Goal: Entertainment & Leisure: Browse casually

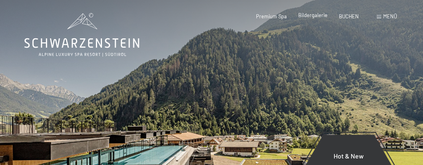
click at [314, 13] on span "Bildergalerie" at bounding box center [313, 15] width 29 height 7
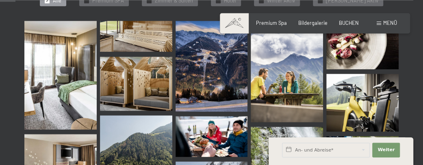
scroll to position [233, 0]
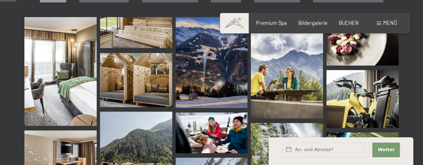
click at [74, 76] on img at bounding box center [60, 71] width 72 height 109
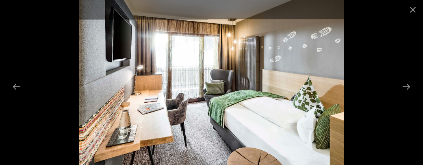
scroll to position [381, 0]
click at [411, 85] on button "Next slide" at bounding box center [406, 86] width 17 height 16
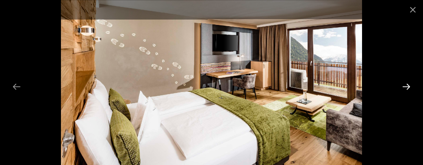
click at [411, 85] on button "Next slide" at bounding box center [406, 86] width 17 height 16
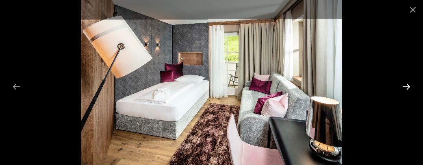
click at [411, 85] on button "Next slide" at bounding box center [406, 86] width 17 height 16
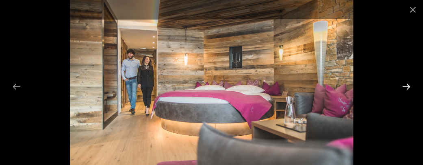
click at [409, 86] on button "Next slide" at bounding box center [406, 86] width 17 height 16
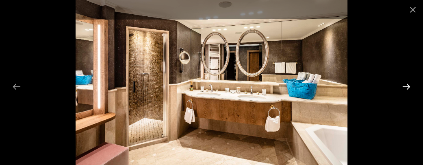
click at [409, 86] on button "Next slide" at bounding box center [406, 86] width 17 height 16
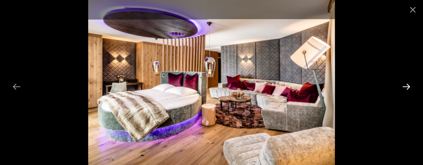
click at [409, 86] on button "Next slide" at bounding box center [406, 86] width 17 height 16
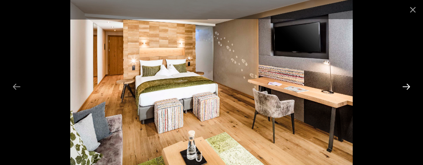
click at [409, 86] on button "Next slide" at bounding box center [406, 86] width 17 height 16
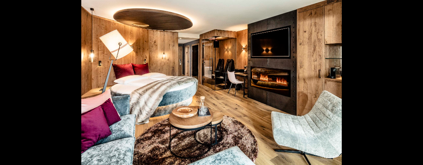
click at [409, 86] on button "Next slide" at bounding box center [410, 86] width 17 height 16
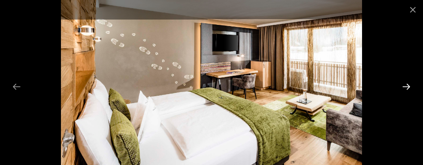
click at [409, 86] on button "Next slide" at bounding box center [406, 86] width 17 height 16
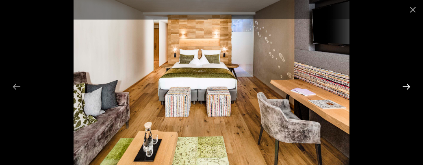
click at [409, 86] on button "Next slide" at bounding box center [406, 86] width 17 height 16
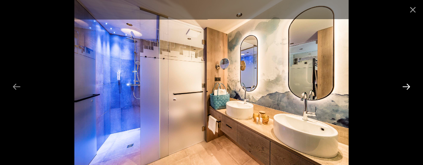
click at [409, 86] on button "Next slide" at bounding box center [406, 86] width 17 height 16
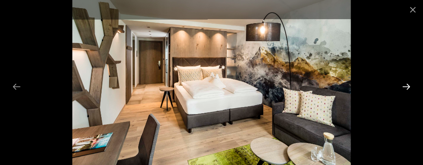
click at [409, 86] on button "Next slide" at bounding box center [406, 86] width 17 height 16
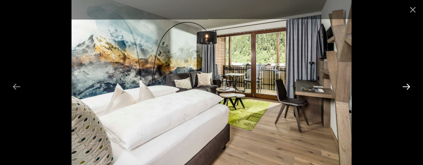
click at [409, 86] on button "Next slide" at bounding box center [406, 86] width 17 height 16
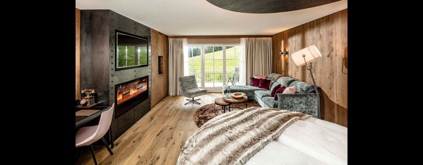
click at [409, 86] on button "Next slide" at bounding box center [410, 86] width 17 height 16
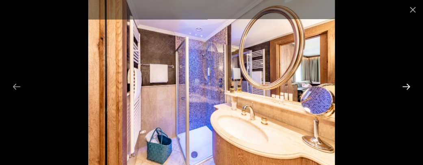
click at [409, 86] on button "Next slide" at bounding box center [406, 86] width 17 height 16
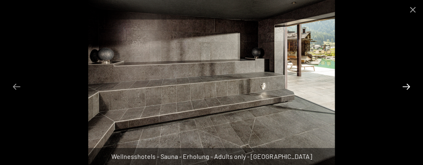
click at [409, 86] on button "Next slide" at bounding box center [406, 86] width 17 height 16
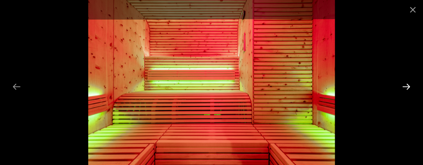
click at [409, 86] on button "Next slide" at bounding box center [406, 86] width 17 height 16
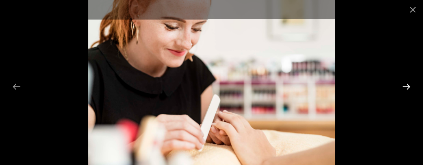
click at [409, 86] on button "Next slide" at bounding box center [406, 86] width 17 height 16
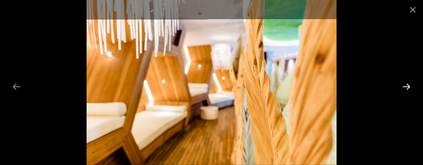
click at [409, 86] on button "Next slide" at bounding box center [406, 86] width 17 height 16
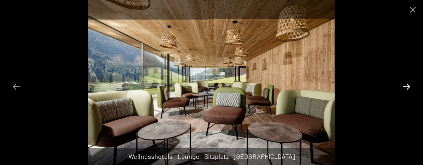
click at [409, 86] on button "Next slide" at bounding box center [406, 86] width 17 height 16
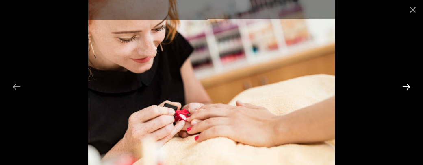
click at [409, 86] on button "Next slide" at bounding box center [406, 86] width 17 height 16
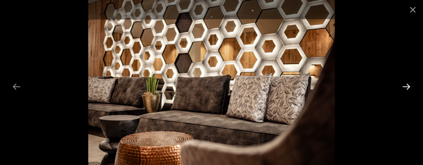
click at [409, 86] on button "Next slide" at bounding box center [406, 86] width 17 height 16
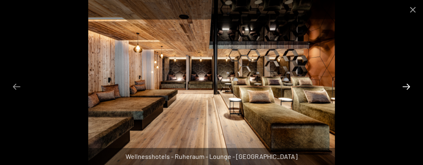
click at [409, 86] on button "Next slide" at bounding box center [406, 86] width 17 height 16
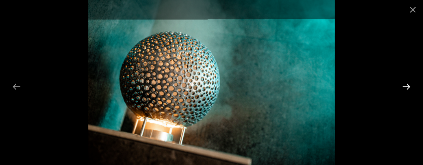
click at [409, 86] on button "Next slide" at bounding box center [406, 86] width 17 height 16
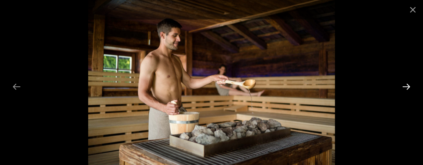
click at [409, 86] on button "Next slide" at bounding box center [406, 86] width 17 height 16
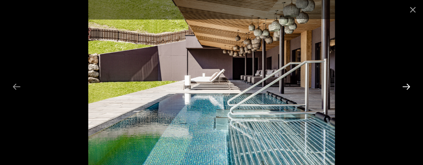
click at [409, 86] on button "Next slide" at bounding box center [406, 86] width 17 height 16
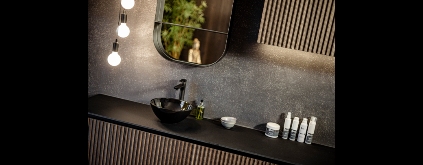
click at [409, 86] on button "Next slide" at bounding box center [410, 86] width 17 height 16
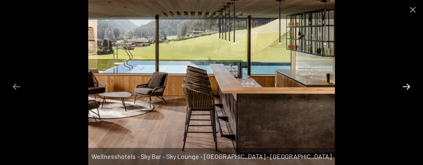
click at [409, 86] on button "Next slide" at bounding box center [406, 86] width 17 height 16
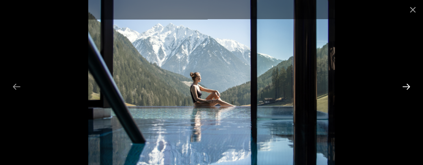
click at [409, 86] on button "Next slide" at bounding box center [406, 86] width 17 height 16
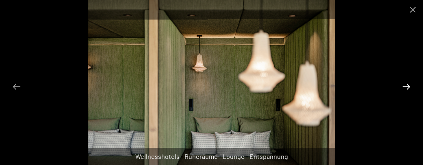
click at [409, 86] on button "Next slide" at bounding box center [406, 86] width 17 height 16
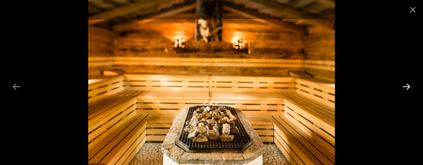
click at [409, 86] on button "Next slide" at bounding box center [406, 86] width 17 height 16
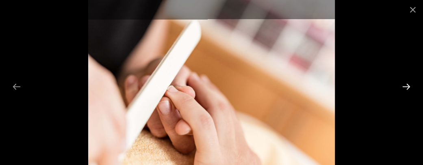
click at [409, 86] on button "Next slide" at bounding box center [406, 86] width 17 height 16
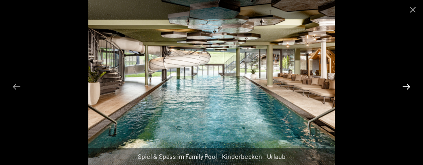
click at [409, 86] on button "Next slide" at bounding box center [406, 86] width 17 height 16
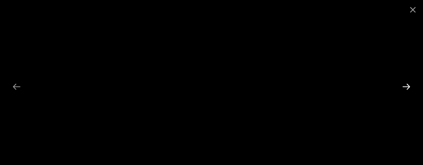
click at [409, 86] on button "Next slide" at bounding box center [406, 86] width 17 height 16
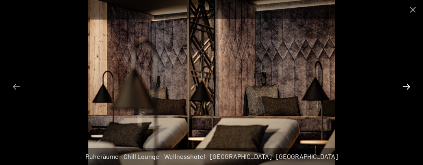
click at [409, 86] on button "Next slide" at bounding box center [406, 86] width 17 height 16
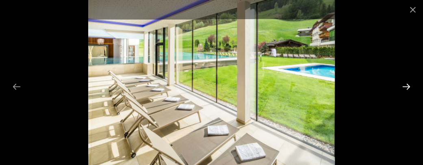
click at [409, 86] on button "Next slide" at bounding box center [406, 86] width 17 height 16
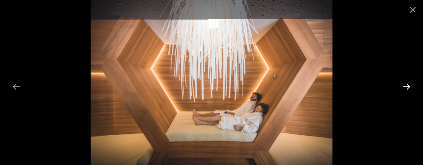
click at [409, 86] on button "Next slide" at bounding box center [406, 86] width 17 height 16
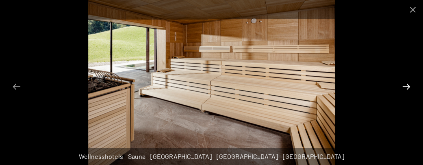
click at [409, 86] on button "Next slide" at bounding box center [406, 86] width 17 height 16
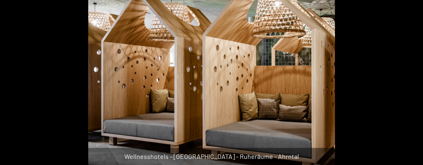
click at [409, 86] on button "Next slide" at bounding box center [410, 86] width 17 height 16
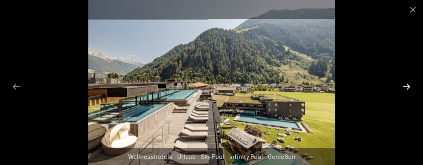
click at [409, 86] on button "Next slide" at bounding box center [406, 86] width 17 height 16
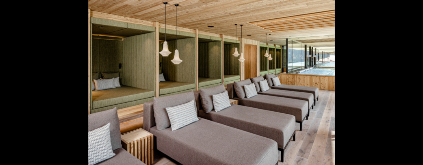
click at [409, 86] on button "Next slide" at bounding box center [410, 86] width 17 height 16
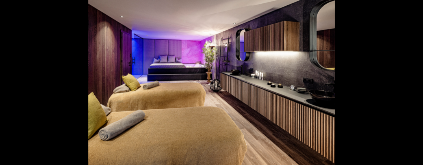
click at [409, 86] on button "Next slide" at bounding box center [410, 86] width 17 height 16
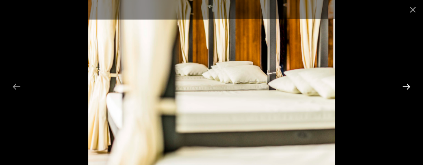
click at [409, 86] on button "Next slide" at bounding box center [406, 86] width 17 height 16
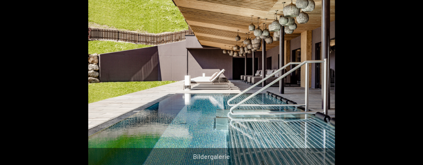
click at [409, 86] on button "Next slide" at bounding box center [410, 86] width 17 height 16
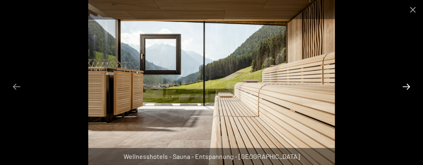
click at [409, 86] on button "Next slide" at bounding box center [406, 86] width 17 height 16
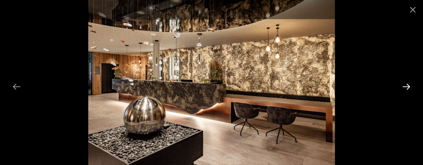
click at [409, 86] on button "Next slide" at bounding box center [406, 86] width 17 height 16
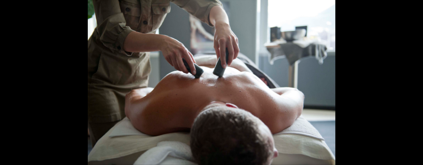
click at [409, 86] on button "Next slide" at bounding box center [410, 86] width 17 height 16
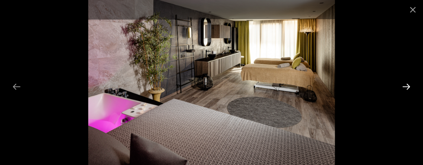
click at [409, 86] on button "Next slide" at bounding box center [406, 86] width 17 height 16
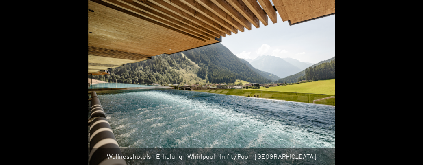
click at [409, 86] on button "Next slide" at bounding box center [410, 86] width 17 height 16
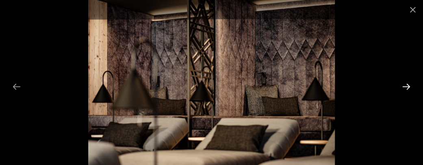
click at [409, 86] on button "Next slide" at bounding box center [406, 86] width 17 height 16
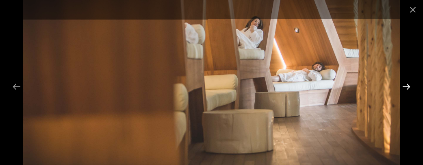
click at [409, 86] on button "Next slide" at bounding box center [406, 86] width 17 height 16
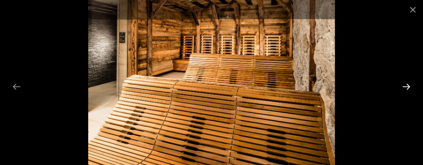
click at [409, 86] on button "Next slide" at bounding box center [406, 86] width 17 height 16
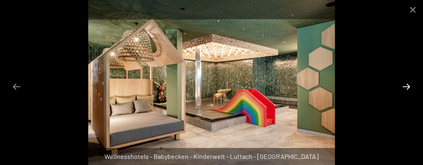
click at [409, 86] on button "Next slide" at bounding box center [406, 86] width 17 height 16
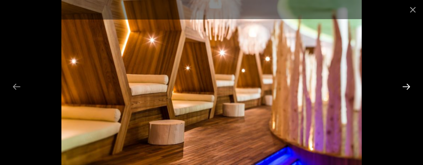
click at [409, 86] on button "Next slide" at bounding box center [406, 86] width 17 height 16
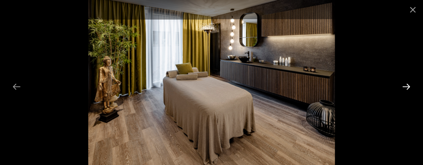
click at [409, 86] on button "Next slide" at bounding box center [406, 86] width 17 height 16
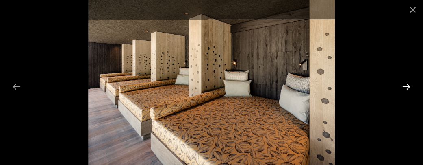
click at [409, 86] on button "Next slide" at bounding box center [406, 86] width 17 height 16
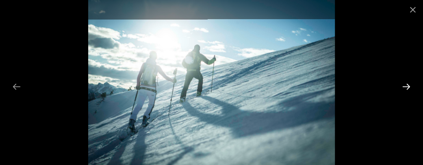
click at [409, 86] on button "Next slide" at bounding box center [406, 86] width 17 height 16
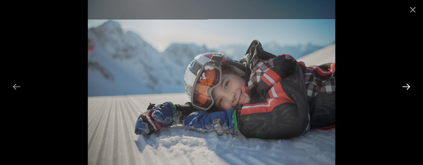
click at [409, 86] on button "Next slide" at bounding box center [406, 86] width 17 height 16
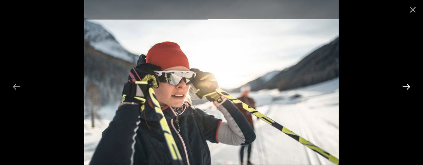
click at [409, 86] on button "Next slide" at bounding box center [406, 86] width 17 height 16
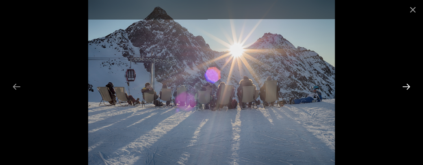
click at [409, 86] on button "Next slide" at bounding box center [406, 86] width 17 height 16
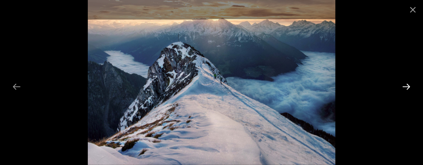
click at [409, 86] on button "Next slide" at bounding box center [406, 86] width 17 height 16
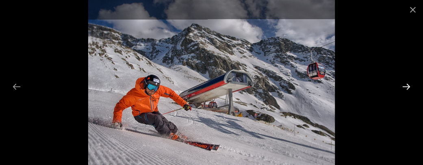
click at [409, 86] on button "Next slide" at bounding box center [406, 86] width 17 height 16
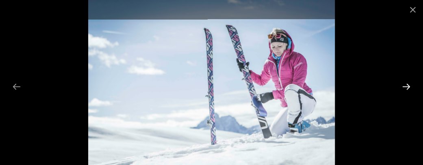
click at [409, 86] on button "Next slide" at bounding box center [406, 86] width 17 height 16
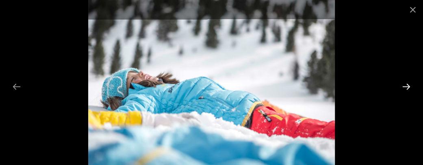
click at [409, 86] on button "Next slide" at bounding box center [406, 86] width 17 height 16
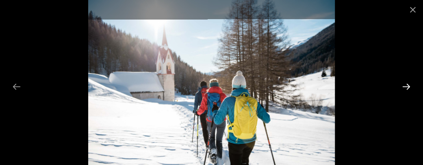
click at [409, 86] on button "Next slide" at bounding box center [406, 86] width 17 height 16
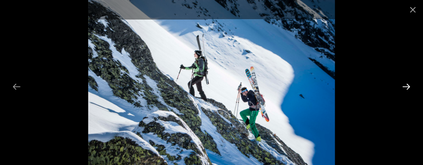
click at [409, 86] on button "Next slide" at bounding box center [406, 86] width 17 height 16
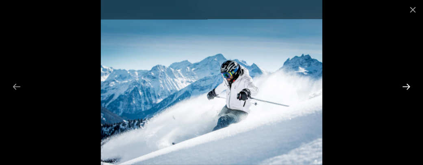
click at [409, 86] on button "Next slide" at bounding box center [406, 86] width 17 height 16
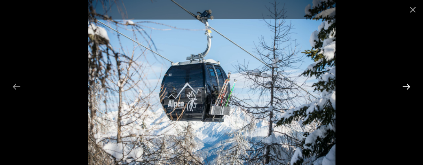
click at [409, 86] on button "Next slide" at bounding box center [406, 86] width 17 height 16
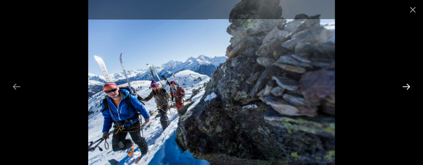
click at [409, 86] on button "Next slide" at bounding box center [406, 86] width 17 height 16
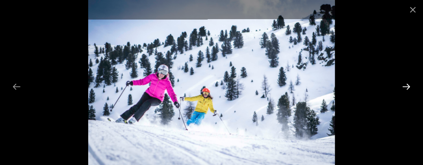
click at [409, 86] on button "Next slide" at bounding box center [406, 86] width 17 height 16
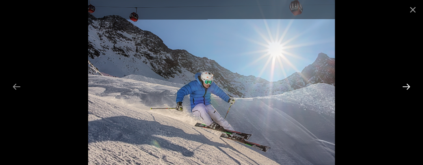
click at [409, 86] on button "Next slide" at bounding box center [406, 86] width 17 height 16
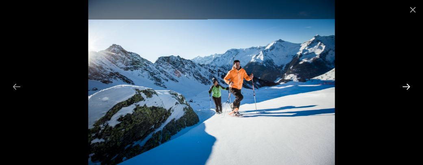
click at [409, 86] on button "Next slide" at bounding box center [406, 86] width 17 height 16
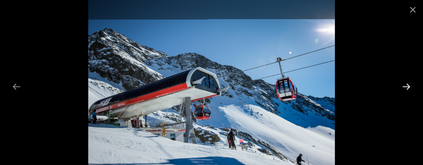
click at [409, 86] on button "Next slide" at bounding box center [406, 86] width 17 height 16
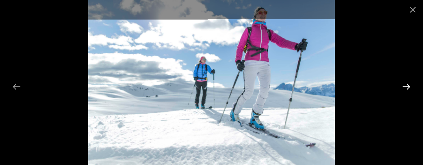
click at [409, 86] on button "Next slide" at bounding box center [406, 86] width 17 height 16
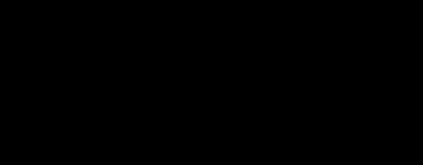
click at [409, 86] on button "Next slide" at bounding box center [410, 86] width 17 height 16
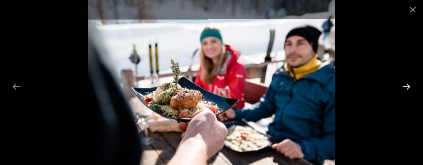
click at [409, 86] on button "Next slide" at bounding box center [406, 86] width 17 height 16
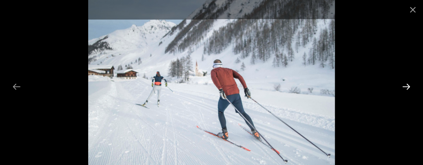
click at [409, 86] on button "Next slide" at bounding box center [406, 86] width 17 height 16
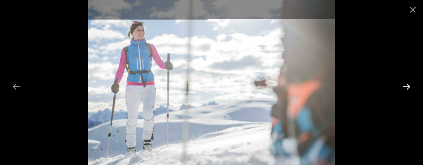
click at [409, 86] on button "Next slide" at bounding box center [406, 86] width 17 height 16
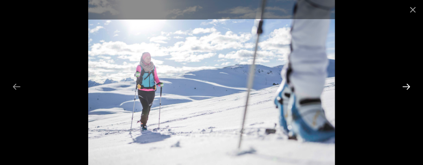
click at [409, 86] on button "Next slide" at bounding box center [406, 86] width 17 height 16
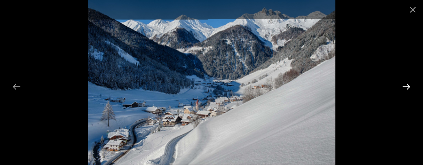
click at [409, 86] on button "Next slide" at bounding box center [406, 86] width 17 height 16
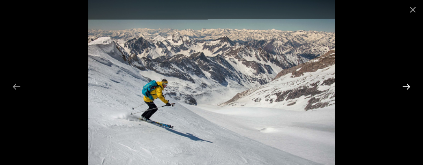
click at [409, 86] on button "Next slide" at bounding box center [406, 86] width 17 height 16
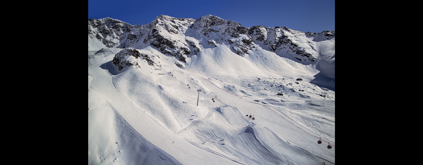
click at [409, 86] on button "Next slide" at bounding box center [410, 86] width 17 height 16
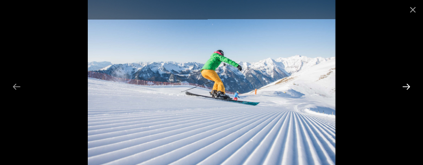
click at [409, 86] on button "Next slide" at bounding box center [406, 86] width 17 height 16
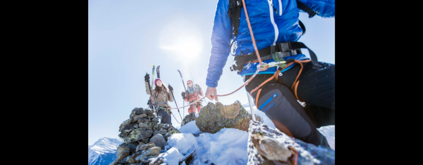
click at [409, 86] on button "Next slide" at bounding box center [410, 86] width 17 height 16
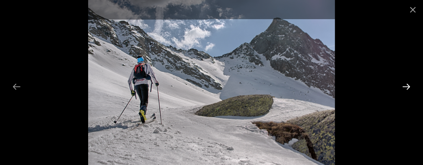
click at [409, 86] on button "Next slide" at bounding box center [406, 86] width 17 height 16
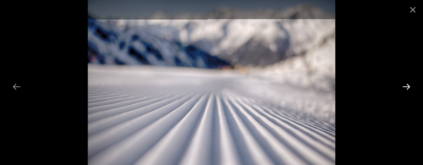
click at [409, 86] on button "Next slide" at bounding box center [406, 86] width 17 height 16
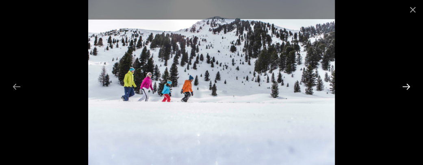
click at [409, 86] on button "Next slide" at bounding box center [406, 86] width 17 height 16
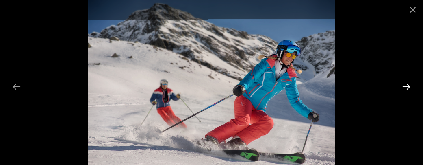
click at [409, 86] on button "Next slide" at bounding box center [406, 86] width 17 height 16
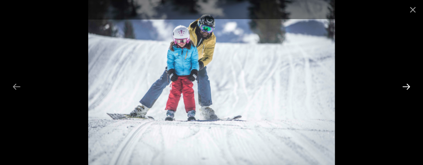
click at [409, 86] on button "Next slide" at bounding box center [406, 86] width 17 height 16
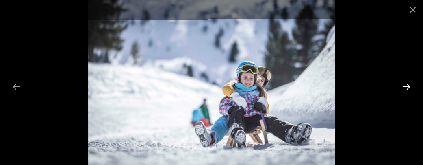
click at [409, 86] on button "Next slide" at bounding box center [406, 86] width 17 height 16
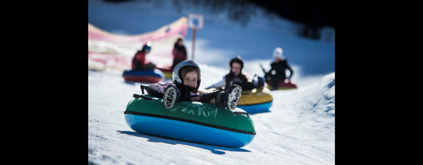
click at [409, 86] on button "Next slide" at bounding box center [410, 86] width 17 height 16
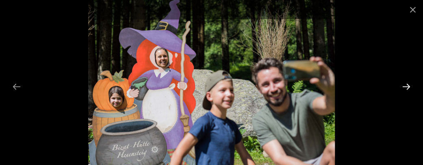
click at [409, 86] on button "Next slide" at bounding box center [406, 86] width 17 height 16
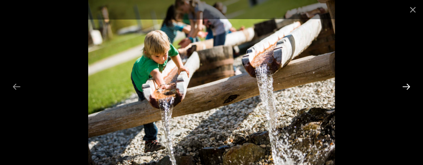
click at [409, 86] on button "Next slide" at bounding box center [406, 86] width 17 height 16
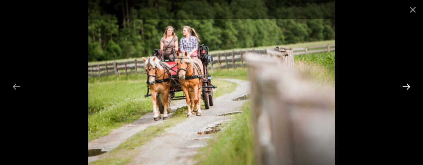
click at [409, 86] on button "Next slide" at bounding box center [406, 86] width 17 height 16
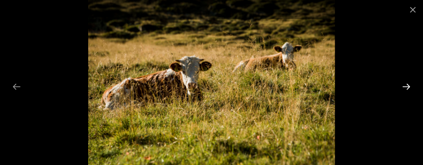
click at [409, 86] on button "Next slide" at bounding box center [406, 86] width 17 height 16
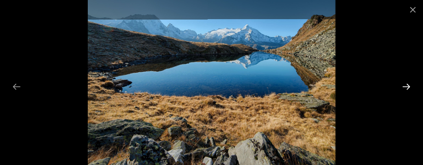
click at [409, 86] on button "Next slide" at bounding box center [406, 86] width 17 height 16
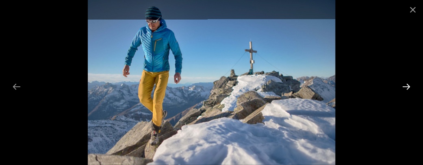
click at [409, 86] on button "Next slide" at bounding box center [406, 86] width 17 height 16
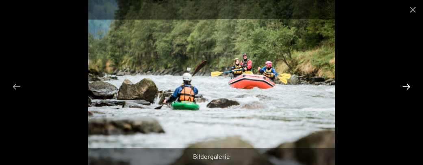
click at [409, 86] on button "Next slide" at bounding box center [406, 86] width 17 height 16
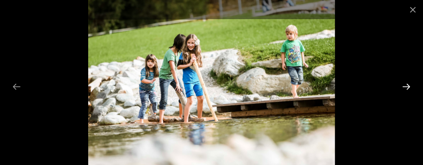
click at [409, 86] on button "Next slide" at bounding box center [406, 86] width 17 height 16
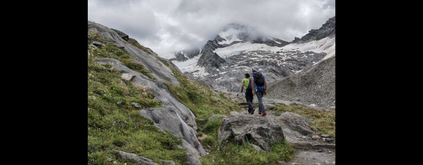
click at [409, 86] on button "Next slide" at bounding box center [410, 86] width 17 height 16
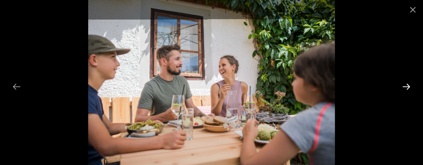
click at [409, 86] on button "Next slide" at bounding box center [406, 86] width 17 height 16
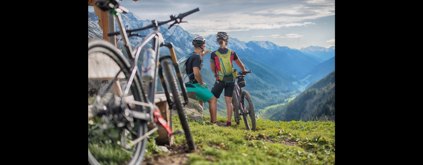
click at [409, 86] on button "Next slide" at bounding box center [410, 86] width 17 height 16
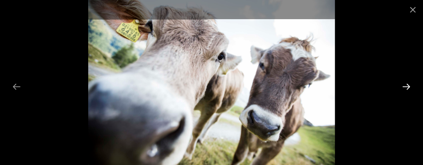
click at [409, 86] on button "Next slide" at bounding box center [406, 86] width 17 height 16
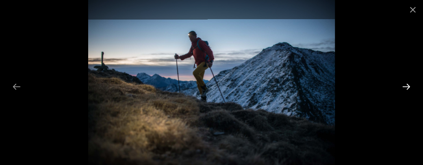
click at [409, 86] on button "Next slide" at bounding box center [406, 86] width 17 height 16
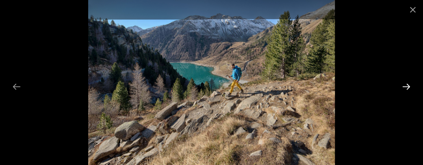
click at [409, 86] on button "Next slide" at bounding box center [406, 86] width 17 height 16
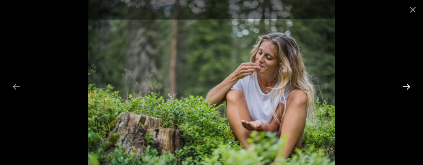
click at [409, 86] on button "Next slide" at bounding box center [406, 86] width 17 height 16
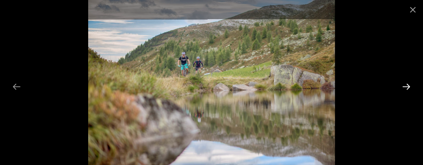
click at [409, 86] on button "Next slide" at bounding box center [406, 86] width 17 height 16
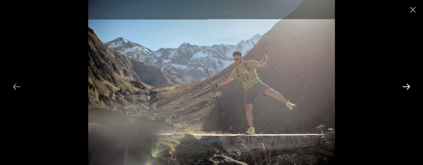
click at [409, 86] on button "Next slide" at bounding box center [406, 86] width 17 height 16
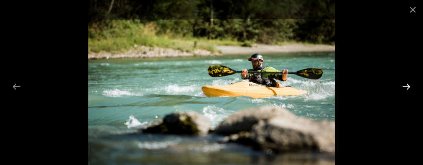
click at [409, 86] on button "Next slide" at bounding box center [406, 86] width 17 height 16
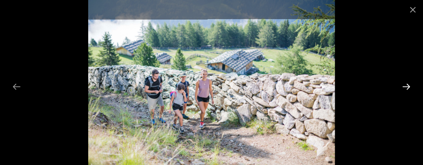
click at [409, 86] on button "Next slide" at bounding box center [406, 86] width 17 height 16
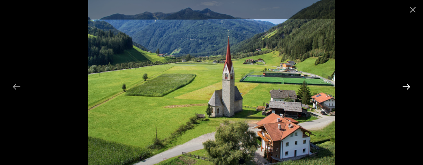
click at [409, 86] on button "Next slide" at bounding box center [406, 86] width 17 height 16
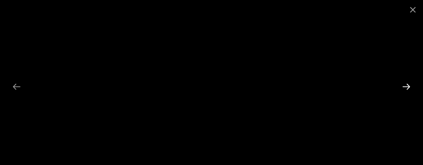
click at [409, 86] on button "Next slide" at bounding box center [406, 86] width 17 height 16
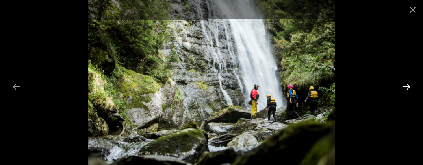
click at [409, 86] on button "Next slide" at bounding box center [406, 86] width 17 height 16
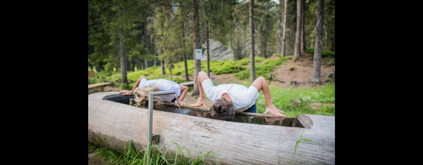
click at [409, 86] on button "Next slide" at bounding box center [410, 86] width 17 height 16
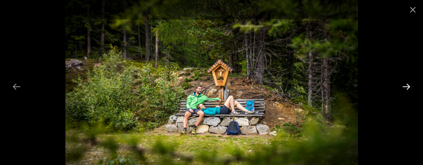
click at [409, 86] on button "Next slide" at bounding box center [406, 86] width 17 height 16
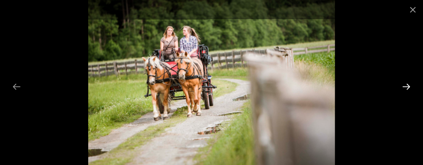
click at [409, 86] on button "Next slide" at bounding box center [406, 86] width 17 height 16
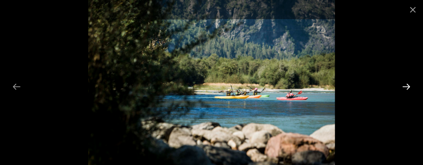
click at [409, 86] on button "Next slide" at bounding box center [406, 86] width 17 height 16
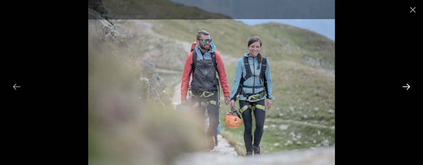
click at [409, 86] on button "Next slide" at bounding box center [406, 86] width 17 height 16
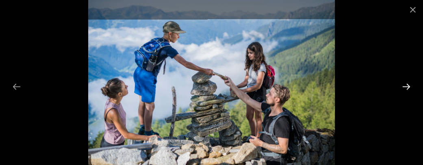
click at [409, 86] on button "Next slide" at bounding box center [406, 86] width 17 height 16
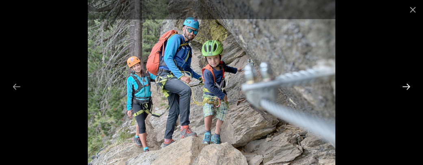
click at [409, 86] on button "Next slide" at bounding box center [406, 86] width 17 height 16
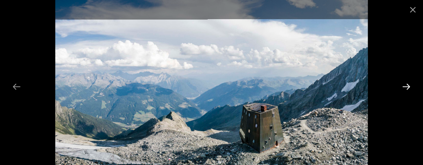
click at [409, 86] on button "Next slide" at bounding box center [406, 86] width 17 height 16
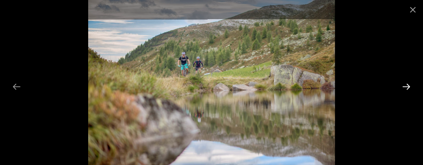
click at [409, 86] on button "Next slide" at bounding box center [406, 86] width 17 height 16
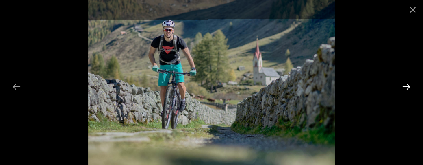
click at [409, 86] on button "Next slide" at bounding box center [406, 86] width 17 height 16
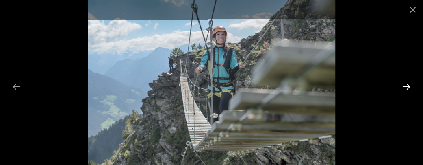
click at [409, 86] on button "Next slide" at bounding box center [406, 86] width 17 height 16
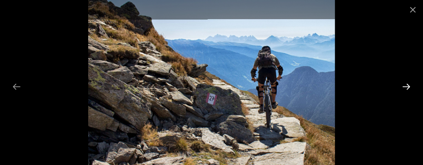
click at [409, 86] on button "Next slide" at bounding box center [406, 86] width 17 height 16
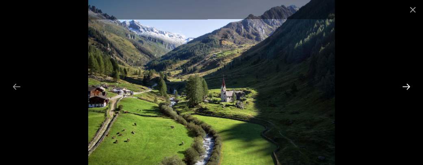
click at [409, 86] on button "Next slide" at bounding box center [406, 86] width 17 height 16
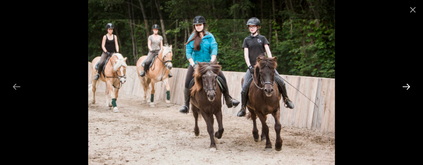
click at [409, 86] on button "Next slide" at bounding box center [406, 86] width 17 height 16
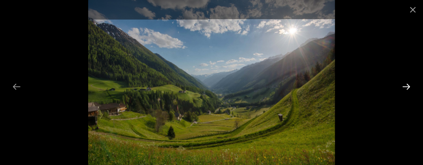
click at [409, 86] on button "Next slide" at bounding box center [406, 86] width 17 height 16
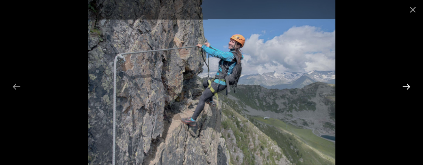
click at [409, 86] on button "Next slide" at bounding box center [406, 86] width 17 height 16
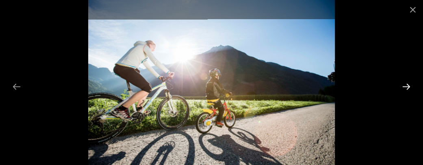
click at [409, 86] on button "Next slide" at bounding box center [406, 86] width 17 height 16
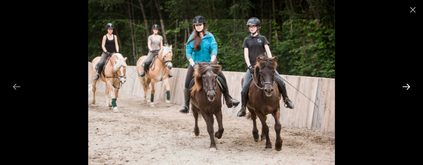
click at [409, 86] on button "Next slide" at bounding box center [406, 86] width 17 height 16
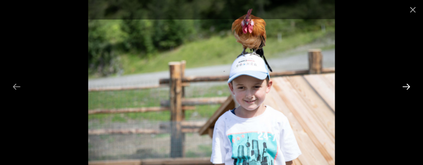
click at [409, 86] on button "Next slide" at bounding box center [406, 86] width 17 height 16
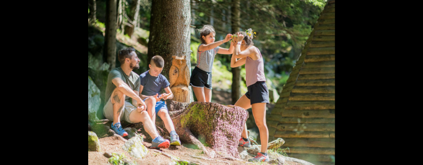
click at [409, 86] on button "Next slide" at bounding box center [410, 86] width 17 height 16
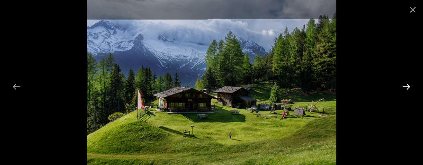
click at [409, 86] on button "Next slide" at bounding box center [406, 86] width 17 height 16
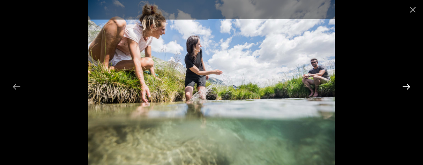
click at [409, 86] on button "Next slide" at bounding box center [406, 86] width 17 height 16
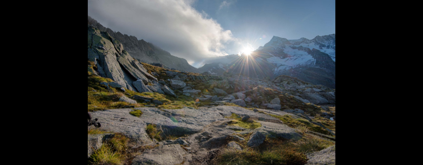
click at [409, 86] on button "Next slide" at bounding box center [410, 86] width 17 height 16
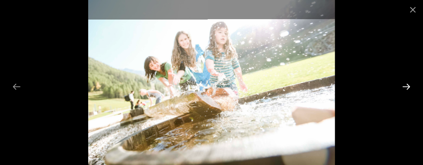
click at [409, 86] on button "Next slide" at bounding box center [406, 86] width 17 height 16
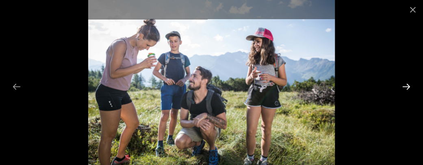
click at [409, 86] on button "Next slide" at bounding box center [406, 86] width 17 height 16
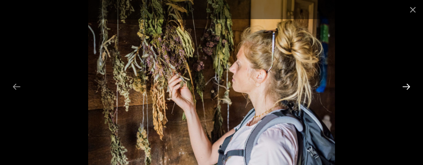
click at [409, 86] on button "Next slide" at bounding box center [406, 86] width 17 height 16
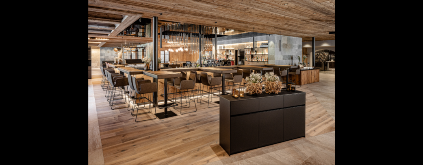
click at [409, 86] on button "Next slide" at bounding box center [410, 86] width 17 height 16
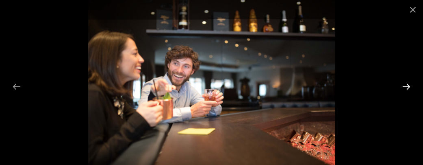
click at [409, 86] on button "Next slide" at bounding box center [406, 86] width 17 height 16
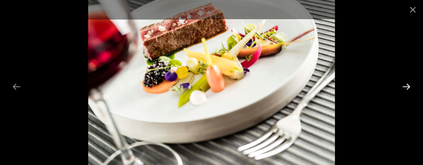
click at [409, 86] on button "Next slide" at bounding box center [406, 86] width 17 height 16
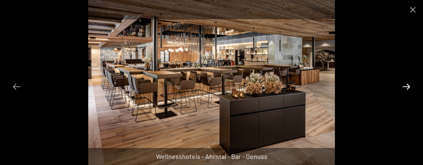
click at [409, 86] on button "Next slide" at bounding box center [406, 86] width 17 height 16
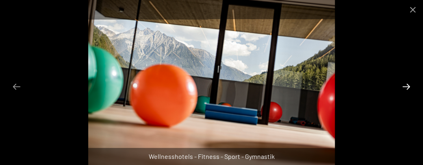
click at [409, 86] on button "Next slide" at bounding box center [406, 86] width 17 height 16
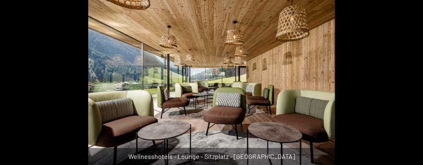
click at [409, 86] on button "Next slide" at bounding box center [410, 86] width 17 height 16
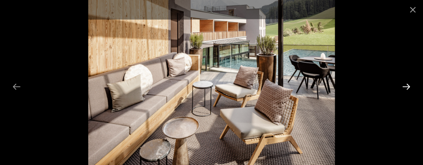
click at [409, 86] on button "Next slide" at bounding box center [406, 86] width 17 height 16
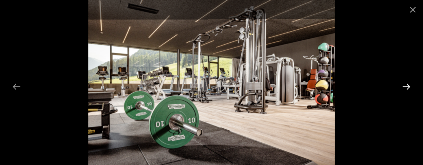
click at [409, 86] on button "Next slide" at bounding box center [406, 86] width 17 height 16
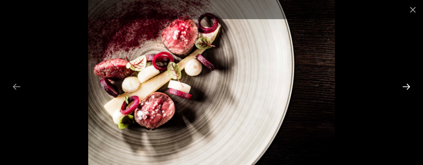
click at [409, 86] on button "Next slide" at bounding box center [406, 86] width 17 height 16
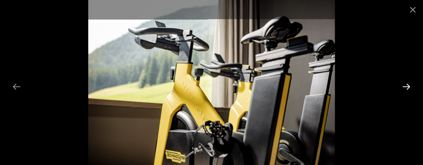
click at [409, 86] on button "Next slide" at bounding box center [406, 86] width 17 height 16
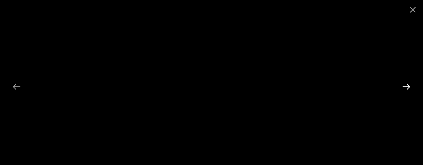
click at [409, 86] on button "Next slide" at bounding box center [406, 86] width 17 height 16
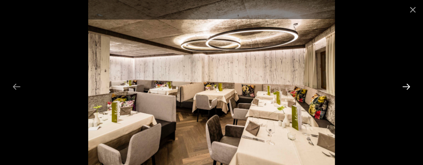
click at [409, 86] on button "Next slide" at bounding box center [406, 86] width 17 height 16
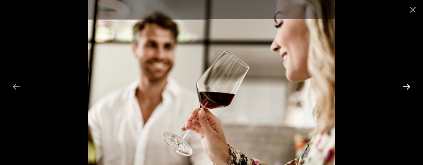
click at [409, 86] on button "Next slide" at bounding box center [406, 86] width 17 height 16
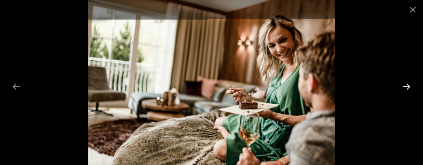
click at [409, 86] on button "Next slide" at bounding box center [406, 86] width 17 height 16
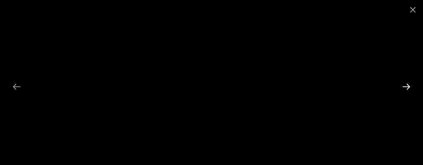
click at [409, 86] on button "Next slide" at bounding box center [406, 86] width 17 height 16
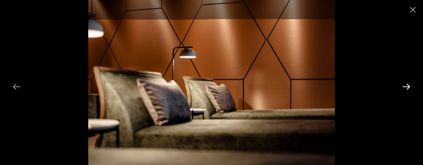
click at [409, 86] on button "Next slide" at bounding box center [406, 86] width 17 height 16
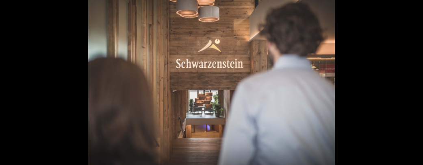
click at [409, 86] on button "Next slide" at bounding box center [410, 86] width 17 height 16
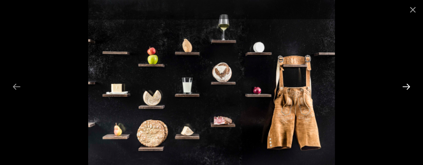
click at [409, 86] on button "Next slide" at bounding box center [406, 86] width 17 height 16
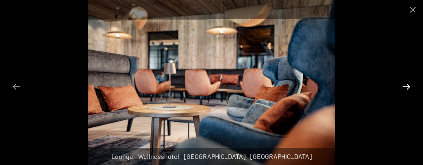
click at [409, 86] on button "Next slide" at bounding box center [406, 86] width 17 height 16
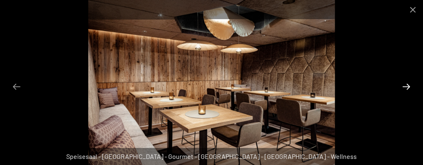
click at [409, 86] on button "Next slide" at bounding box center [406, 86] width 17 height 16
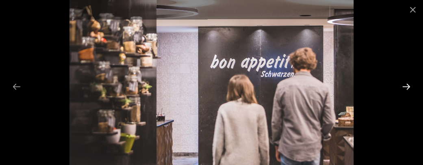
click at [409, 86] on button "Next slide" at bounding box center [406, 86] width 17 height 16
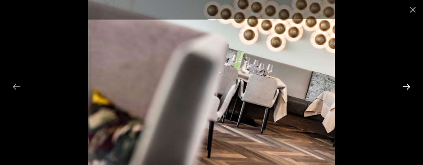
click at [409, 86] on button "Next slide" at bounding box center [406, 86] width 17 height 16
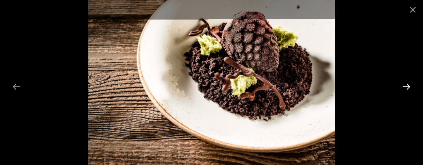
click at [409, 86] on button "Next slide" at bounding box center [406, 86] width 17 height 16
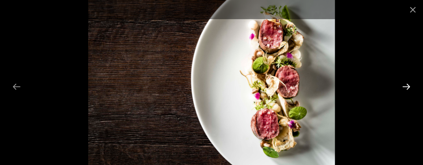
click at [409, 86] on button "Next slide" at bounding box center [406, 86] width 17 height 16
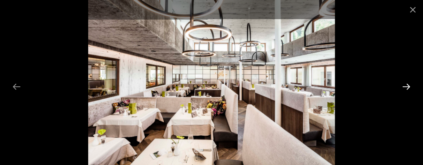
click at [409, 86] on button "Next slide" at bounding box center [406, 86] width 17 height 16
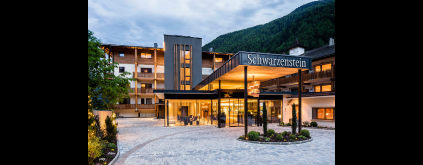
click at [409, 86] on button "Next slide" at bounding box center [410, 86] width 17 height 16
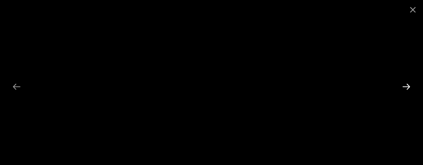
click at [409, 86] on button "Next slide" at bounding box center [406, 86] width 17 height 16
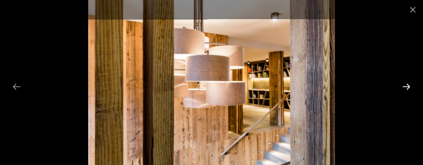
click at [409, 86] on button "Next slide" at bounding box center [406, 86] width 17 height 16
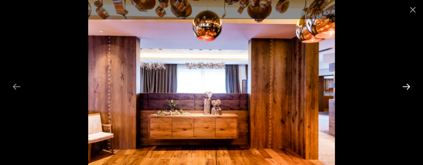
click at [409, 86] on button "Next slide" at bounding box center [406, 86] width 17 height 16
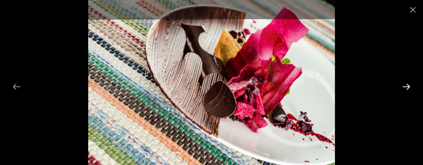
click at [409, 86] on button "Next slide" at bounding box center [406, 86] width 17 height 16
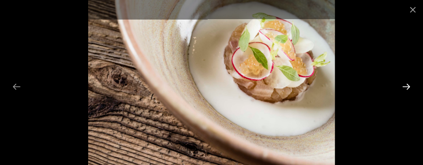
click at [409, 86] on button "Next slide" at bounding box center [406, 86] width 17 height 16
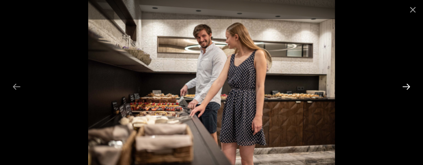
click at [409, 86] on button "Next slide" at bounding box center [406, 86] width 17 height 16
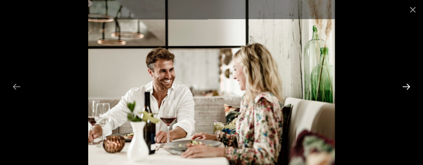
click at [409, 86] on button "Next slide" at bounding box center [406, 86] width 17 height 16
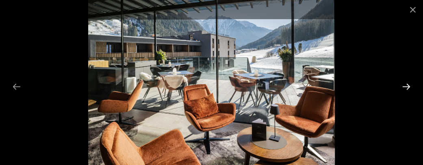
click at [409, 86] on button "Next slide" at bounding box center [406, 86] width 17 height 16
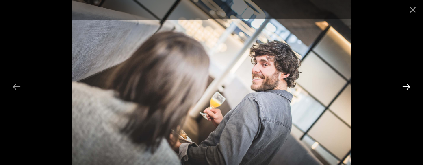
click at [409, 86] on button "Next slide" at bounding box center [406, 86] width 17 height 16
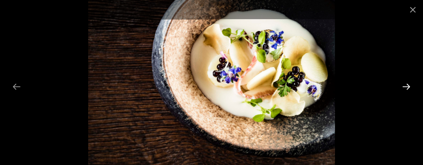
click at [409, 86] on button "Next slide" at bounding box center [406, 86] width 17 height 16
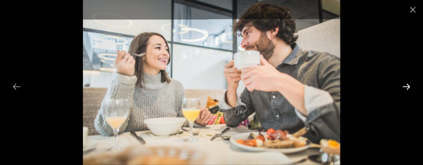
click at [409, 86] on button "Next slide" at bounding box center [406, 86] width 17 height 16
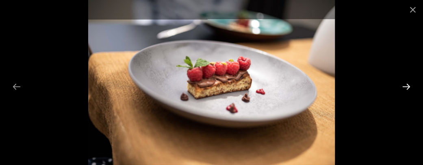
click at [409, 86] on button "Next slide" at bounding box center [406, 86] width 17 height 16
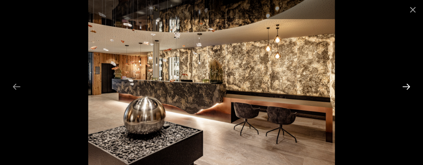
click at [409, 86] on button "Next slide" at bounding box center [406, 86] width 17 height 16
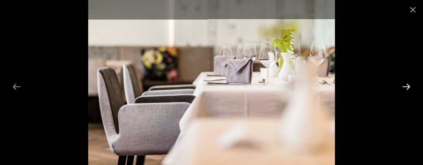
click at [409, 86] on button "Next slide" at bounding box center [406, 86] width 17 height 16
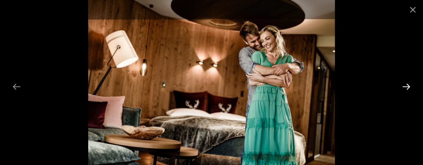
click at [409, 86] on button "Next slide" at bounding box center [406, 86] width 17 height 16
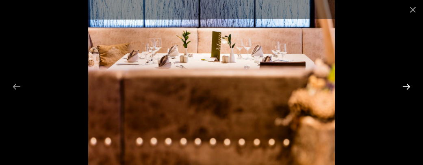
click at [409, 86] on button "Next slide" at bounding box center [406, 86] width 17 height 16
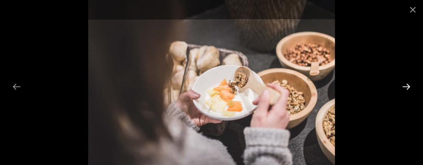
click at [409, 86] on button "Next slide" at bounding box center [406, 86] width 17 height 16
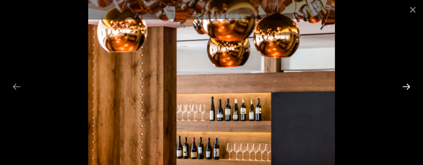
click at [409, 86] on button "Next slide" at bounding box center [406, 86] width 17 height 16
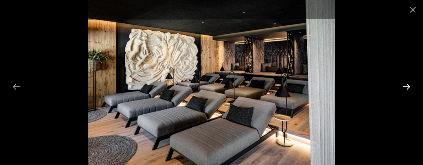
click at [409, 86] on button "Next slide" at bounding box center [406, 86] width 17 height 16
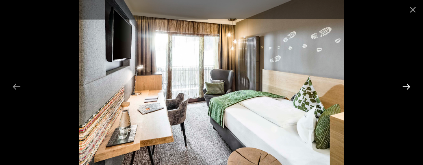
click at [409, 86] on button "Next slide" at bounding box center [406, 86] width 17 height 16
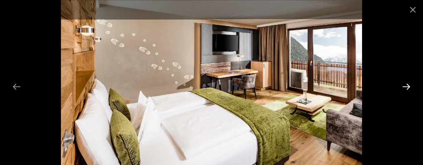
click at [409, 86] on button "Next slide" at bounding box center [406, 86] width 17 height 16
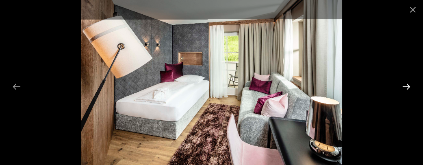
click at [409, 86] on button "Next slide" at bounding box center [406, 86] width 17 height 16
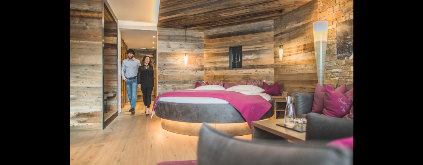
click at [409, 86] on button "Next slide" at bounding box center [410, 86] width 17 height 16
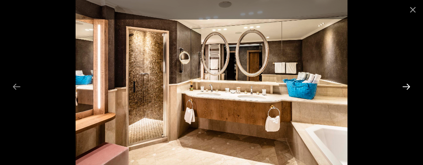
click at [409, 86] on button "Next slide" at bounding box center [406, 86] width 17 height 16
